Goal: Task Accomplishment & Management: Use online tool/utility

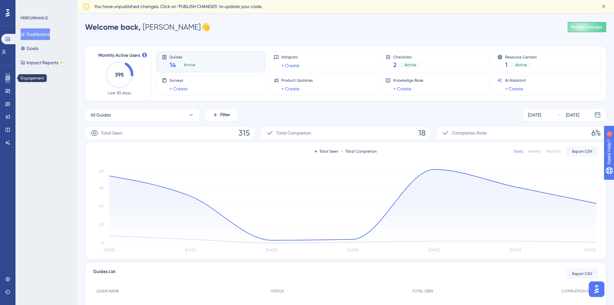
click at [5, 78] on link at bounding box center [7, 78] width 5 height 10
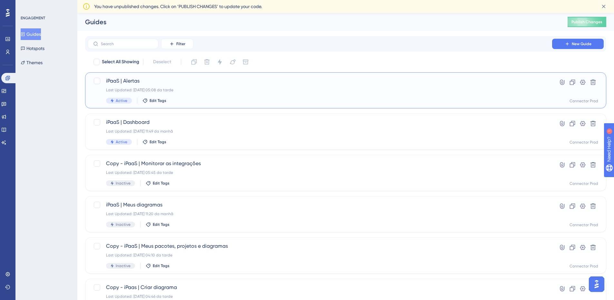
click at [276, 100] on div "Active Edit Tags" at bounding box center [320, 101] width 428 height 6
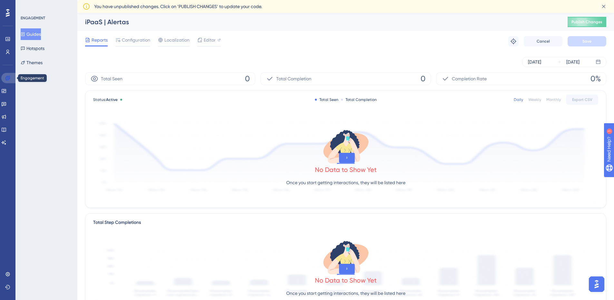
click at [7, 77] on icon at bounding box center [7, 78] width 4 height 4
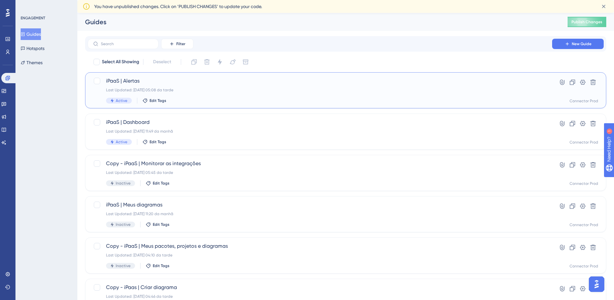
click at [173, 86] on div "iPaaS | Alertas Last Updated: [DATE] 05:08 da tarde Active Edit Tags" at bounding box center [320, 90] width 428 height 26
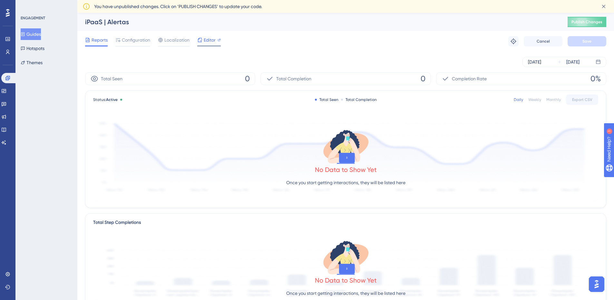
click at [211, 43] on span "Editor" at bounding box center [210, 40] width 12 height 8
click at [6, 92] on icon at bounding box center [4, 91] width 4 height 4
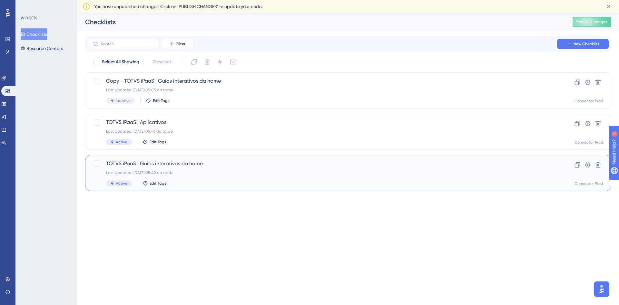
click at [206, 169] on div "TOTVS iPaaS | Guias interativos da home Last Updated: [DATE] 05:40 da tarde Act…" at bounding box center [322, 173] width 433 height 26
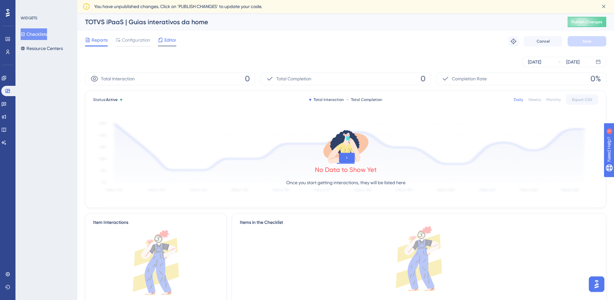
click at [166, 43] on span "Editor" at bounding box center [170, 40] width 12 height 8
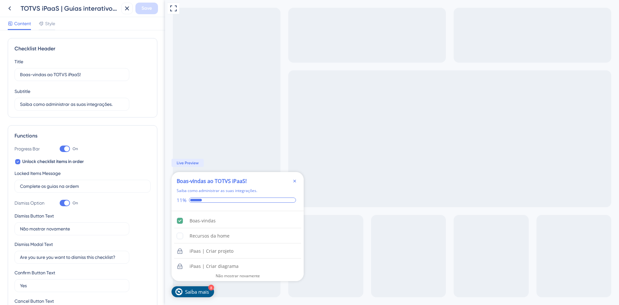
click at [296, 179] on icon "Close Checklist" at bounding box center [294, 180] width 5 height 5
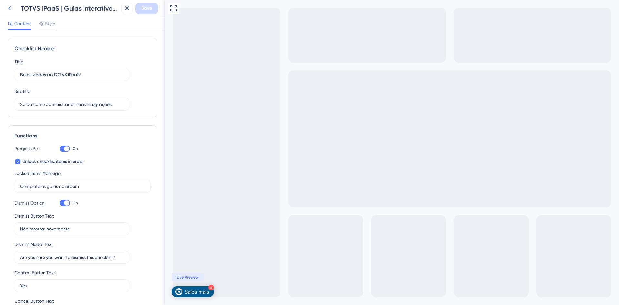
click at [10, 13] on button at bounding box center [10, 9] width 12 height 12
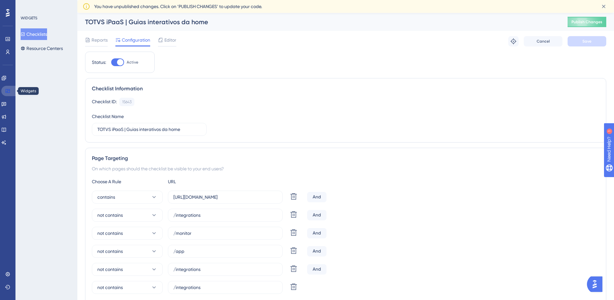
click at [9, 90] on icon at bounding box center [7, 90] width 5 height 5
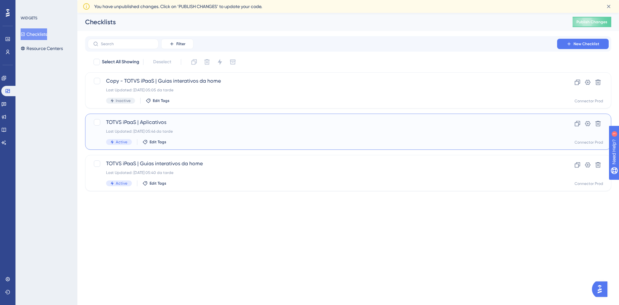
click at [248, 130] on div "Last Updated: [DATE] 05:46 da tarde" at bounding box center [322, 131] width 433 height 5
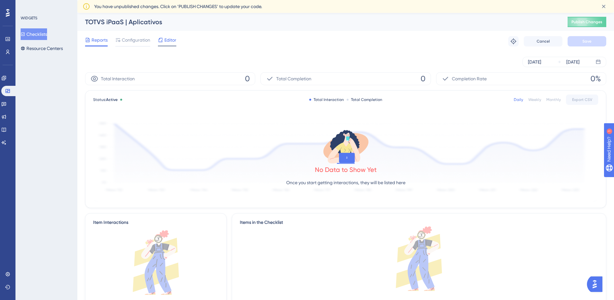
click at [169, 43] on span "Editor" at bounding box center [170, 40] width 12 height 8
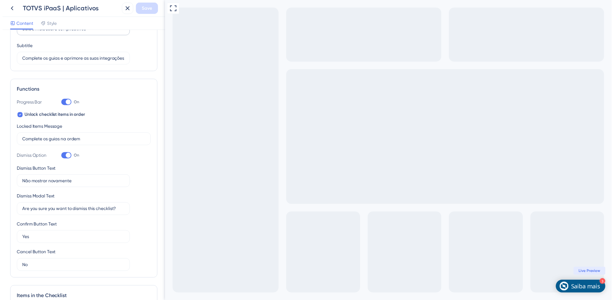
scroll to position [38, 0]
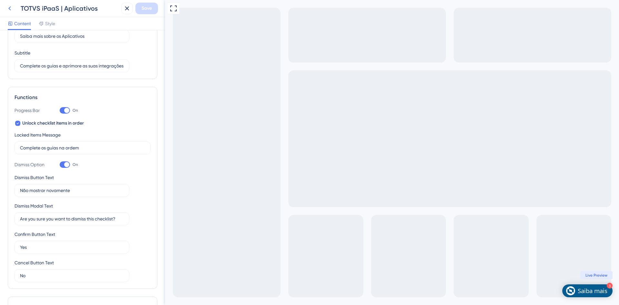
click at [14, 8] on button at bounding box center [10, 9] width 12 height 12
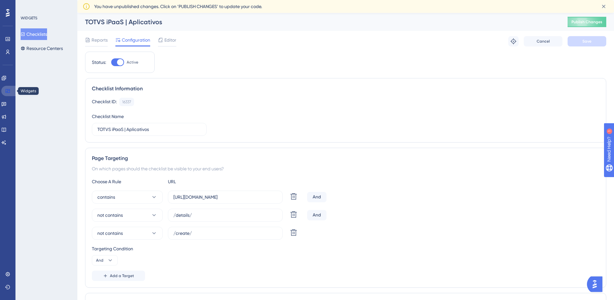
click at [7, 91] on icon at bounding box center [7, 91] width 4 height 4
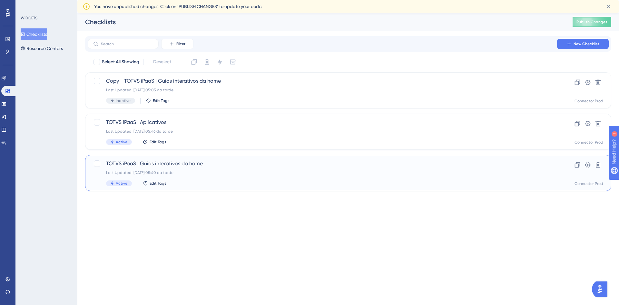
click at [188, 174] on div "Last Updated: [DATE] 05:40 da tarde" at bounding box center [322, 172] width 433 height 5
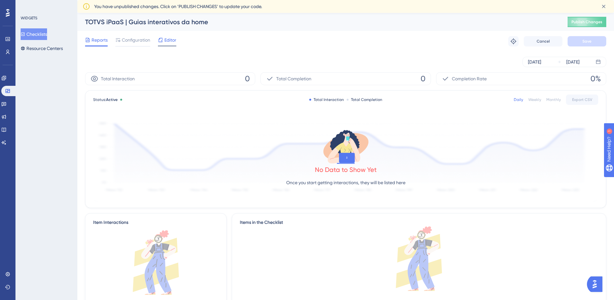
click at [173, 41] on span "Editor" at bounding box center [170, 40] width 12 height 8
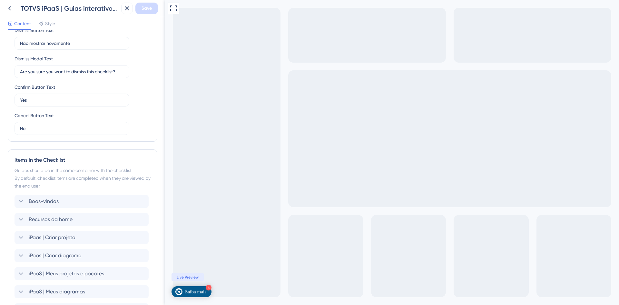
scroll to position [290, 0]
